Goal: Task Accomplishment & Management: Complete application form

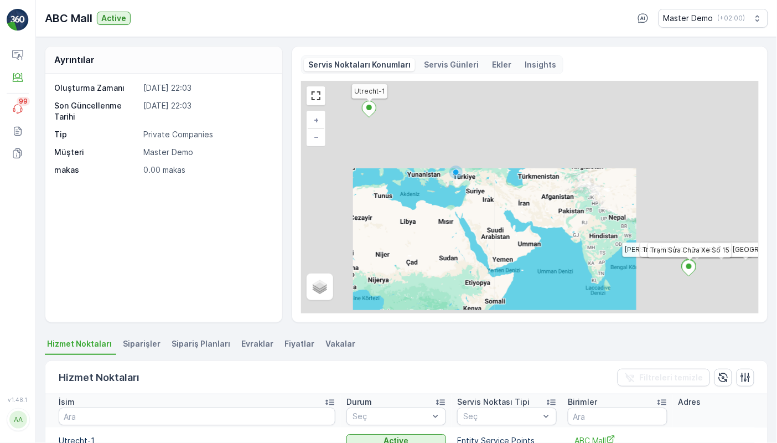
drag, startPoint x: 45, startPoint y: 16, endPoint x: 90, endPoint y: 16, distance: 45.4
click at [90, 16] on p "ABC Mall" at bounding box center [69, 18] width 48 height 17
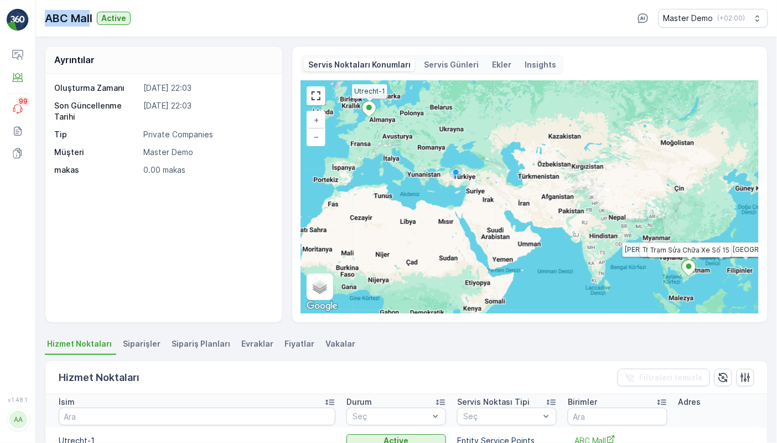
click at [127, 118] on p "Son Güncellenme Tarihi" at bounding box center [96, 111] width 85 height 22
click at [431, 64] on p "Servis Günleri" at bounding box center [451, 64] width 55 height 11
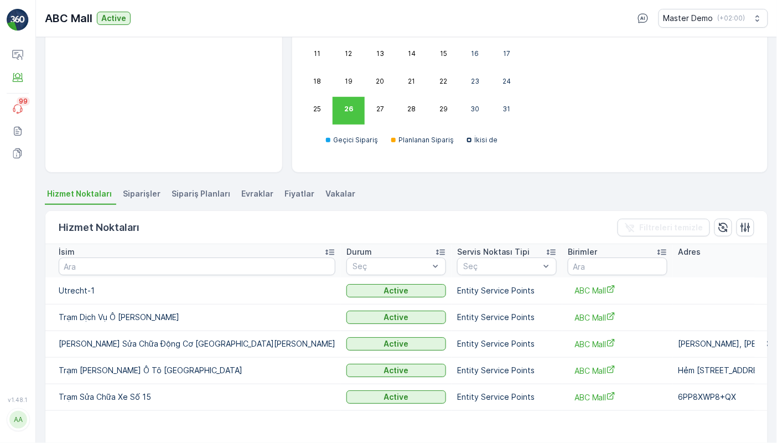
scroll to position [171, 0]
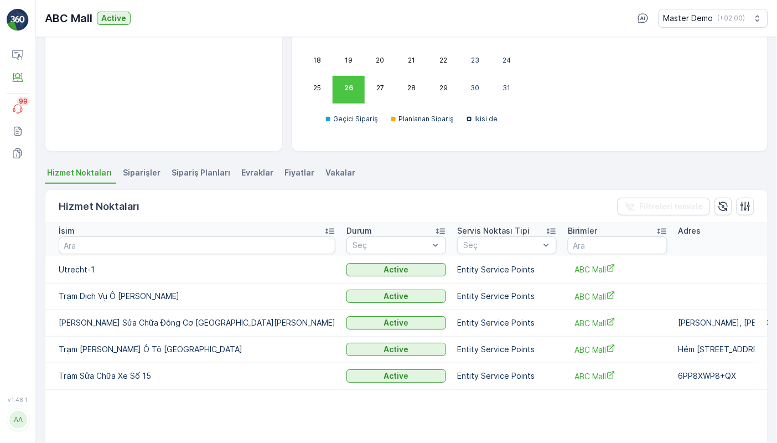
click at [142, 172] on span "Siparişler" at bounding box center [142, 172] width 38 height 11
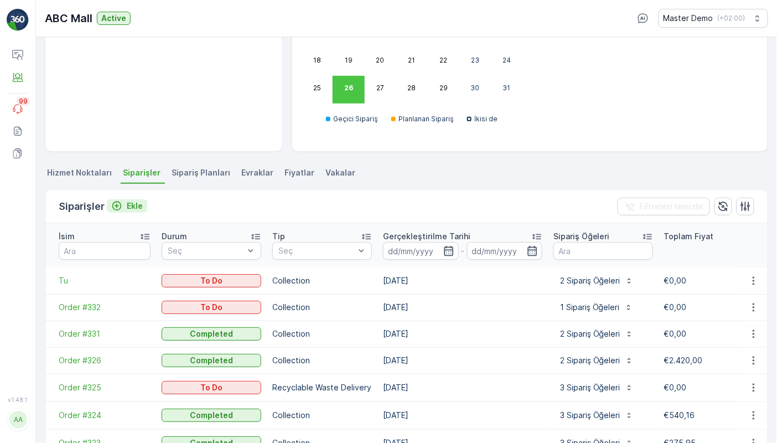
click at [124, 207] on div "Ekle" at bounding box center [127, 205] width 32 height 11
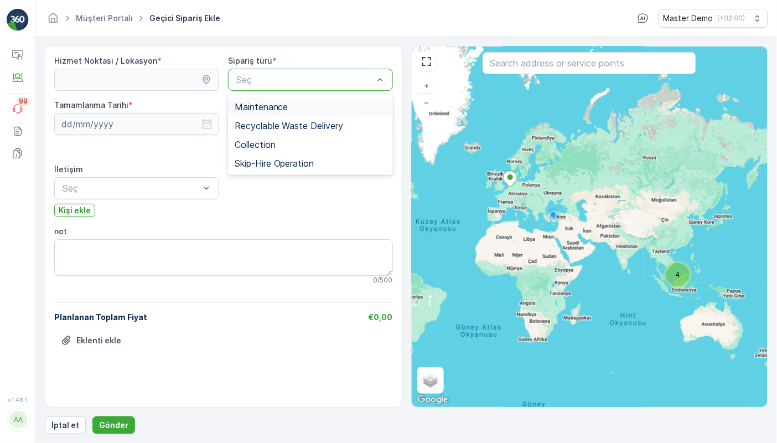
click at [260, 87] on div "Seç" at bounding box center [310, 80] width 165 height 22
click at [285, 138] on div "Collection" at bounding box center [310, 144] width 165 height 19
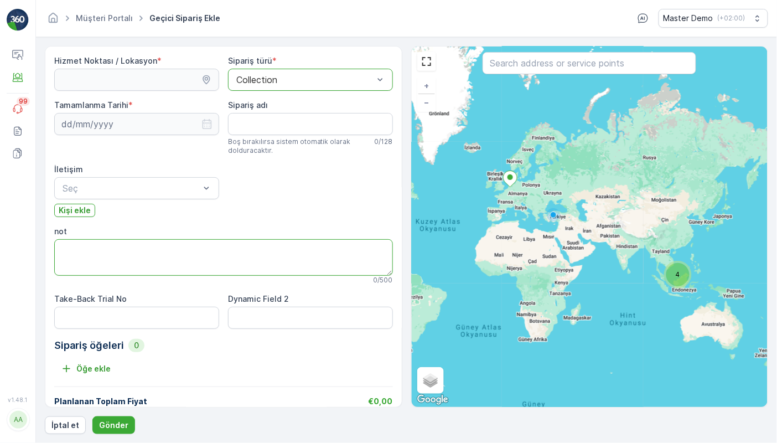
click at [193, 271] on textarea "not" at bounding box center [223, 257] width 339 height 37
type textarea "sldşfjksalk"
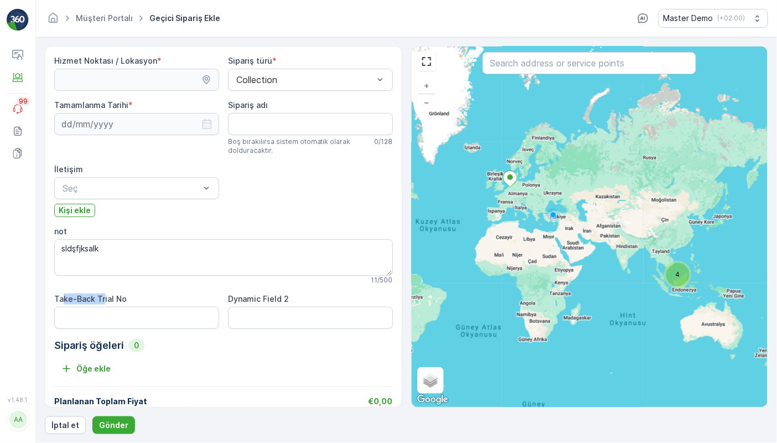
drag, startPoint x: 64, startPoint y: 294, endPoint x: 102, endPoint y: 294, distance: 38.2
click at [102, 294] on label "Take-Back Trial No" at bounding box center [90, 298] width 73 height 9
click at [102, 307] on No "Take-Back Trial No" at bounding box center [136, 318] width 165 height 22
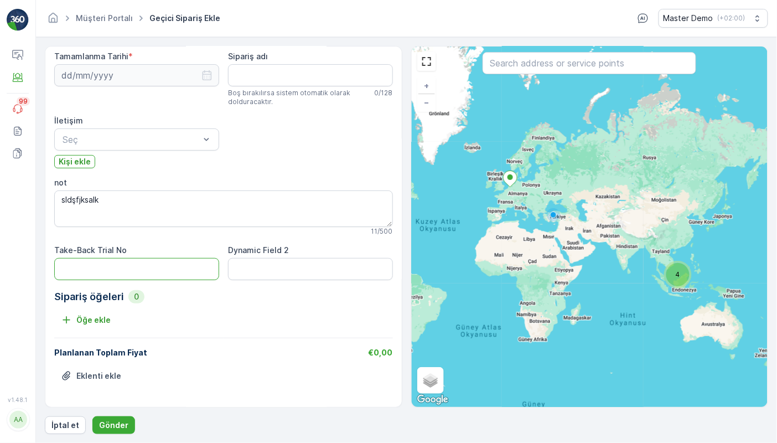
scroll to position [47, 0]
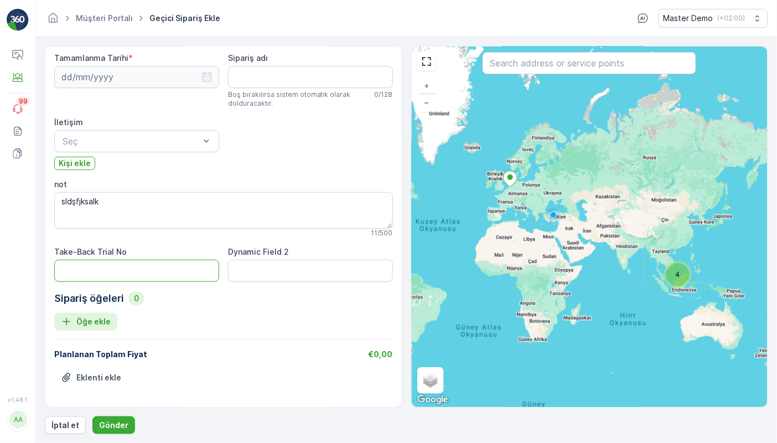
click at [96, 319] on p "Öğe ekle" at bounding box center [93, 321] width 34 height 11
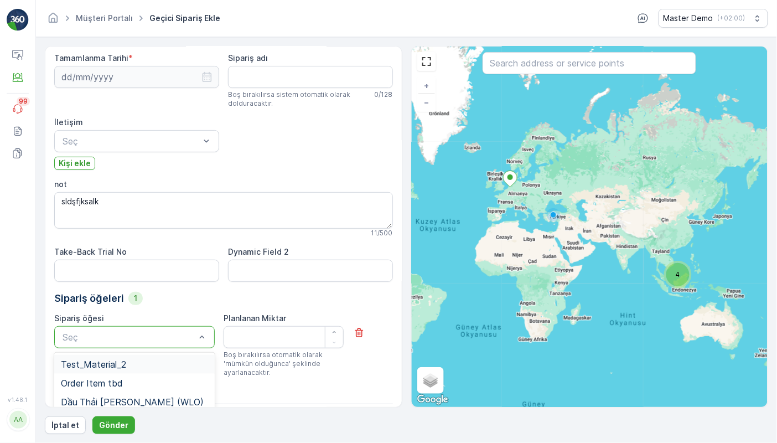
click at [124, 328] on div "Seç" at bounding box center [134, 337] width 161 height 22
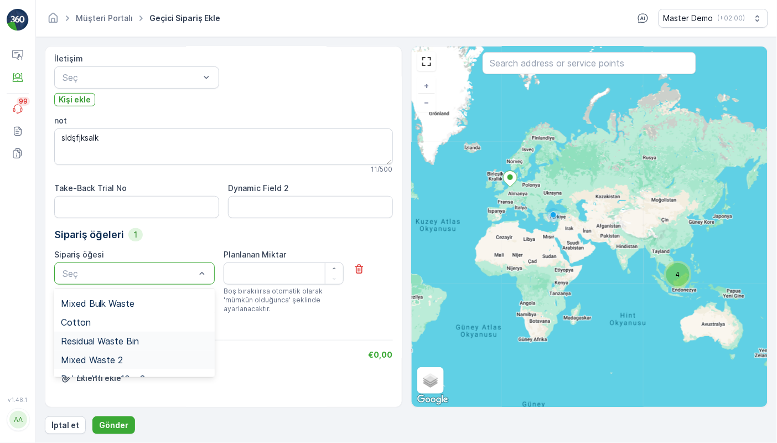
scroll to position [99, 0]
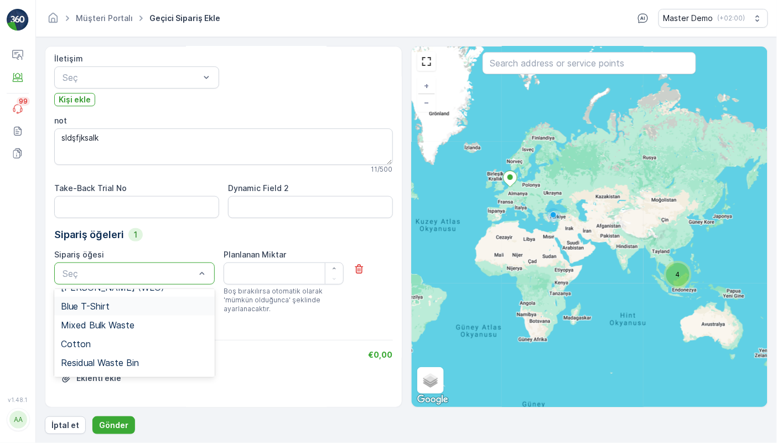
click at [132, 301] on div "Blue T-Shirt" at bounding box center [134, 306] width 147 height 10
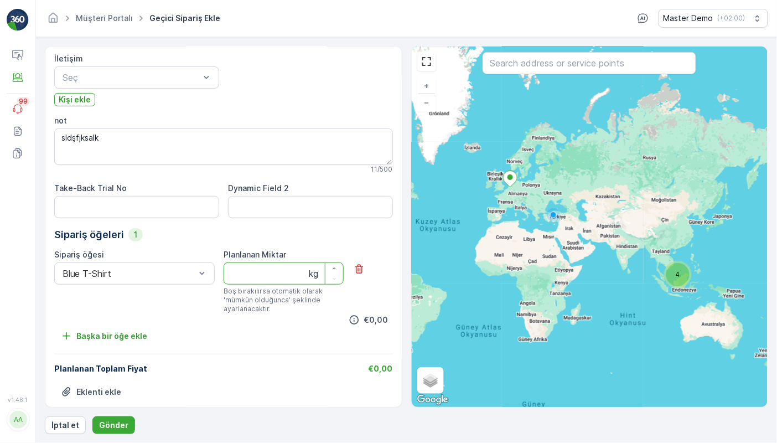
click at [252, 276] on Miktar "Planlanan Miktar" at bounding box center [284, 273] width 120 height 22
type Miktar "80"
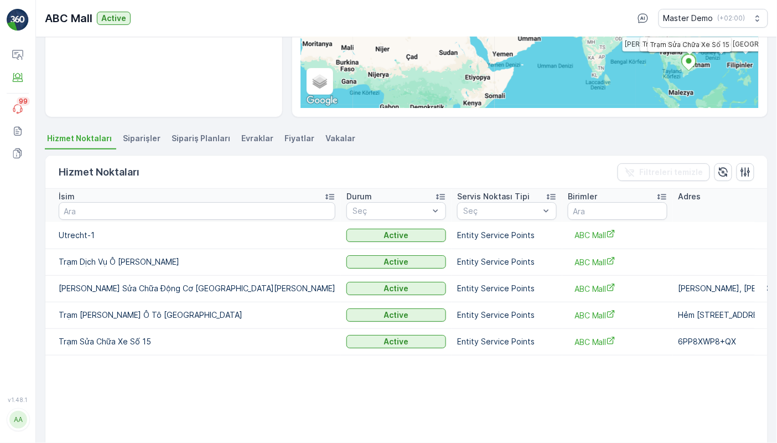
scroll to position [217, 0]
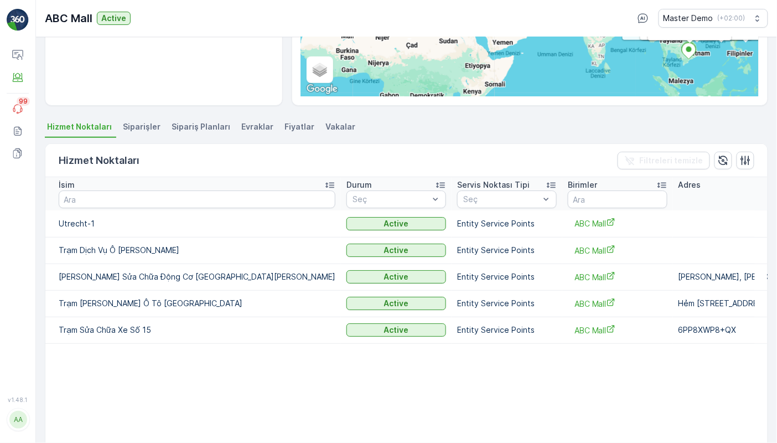
click at [138, 119] on li "Siparişler" at bounding box center [143, 128] width 44 height 19
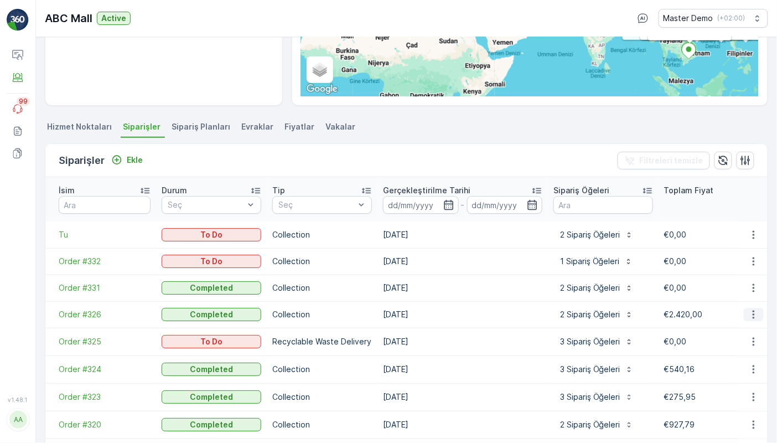
click at [755, 309] on icon "button" at bounding box center [753, 314] width 11 height 11
click at [736, 318] on span "Daha fazla ayrıntı görün" at bounding box center [728, 319] width 88 height 11
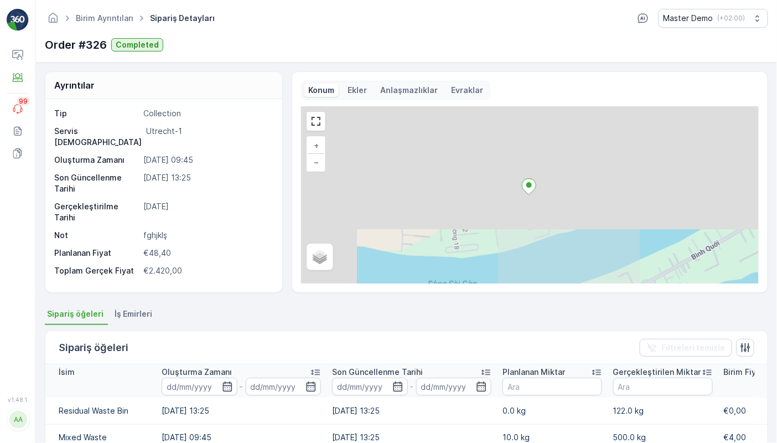
click at [464, 91] on p "Evraklar" at bounding box center [467, 90] width 32 height 11
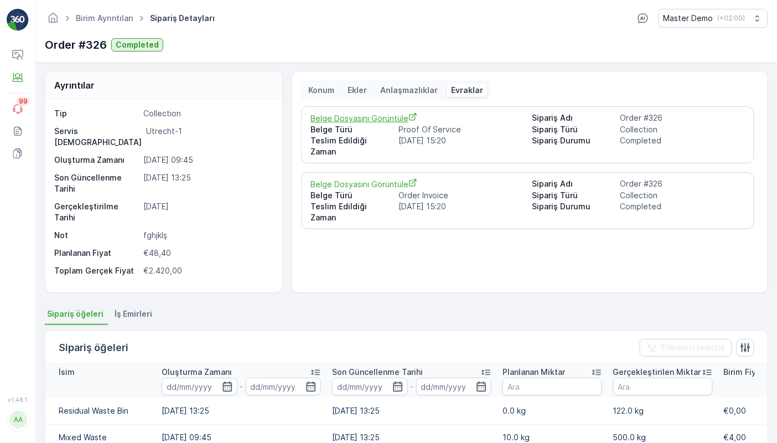
click at [366, 118] on span "Belge Dosyasını Görüntüle" at bounding box center [417, 118] width 213 height 12
